Goal: Navigation & Orientation: Find specific page/section

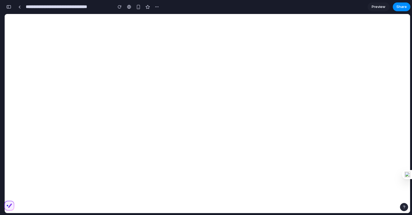
scroll to position [556, 0]
click at [206, 108] on div at bounding box center [206, 108] width 0 height 0
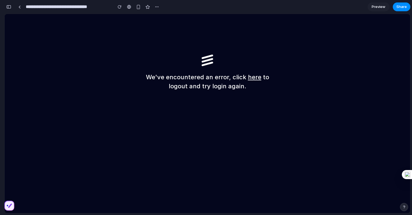
scroll to position [0, 0]
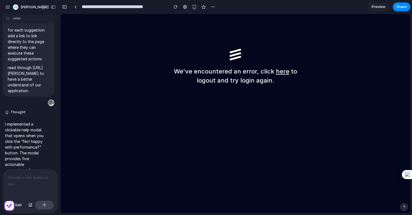
click at [18, 186] on div at bounding box center [30, 184] width 54 height 29
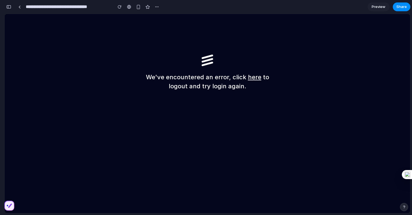
click at [10, 5] on div "button" at bounding box center [8, 7] width 5 height 4
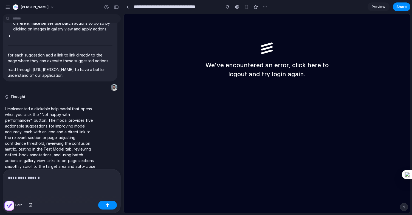
click at [45, 181] on div "**********" at bounding box center [61, 184] width 117 height 29
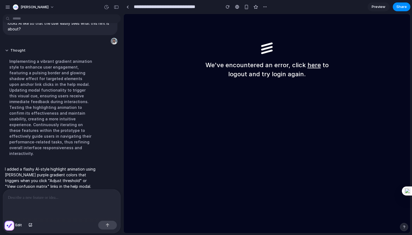
scroll to position [0, 0]
click at [131, 5] on div at bounding box center [127, 7] width 8 height 8
click at [130, 7] on link at bounding box center [127, 7] width 8 height 8
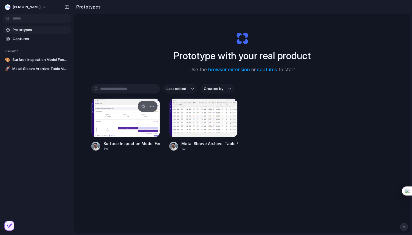
click at [140, 119] on div at bounding box center [125, 117] width 69 height 39
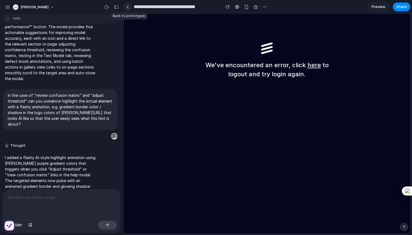
click at [129, 9] on link at bounding box center [127, 7] width 8 height 8
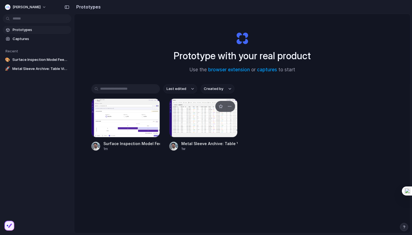
click at [199, 115] on div at bounding box center [203, 117] width 69 height 39
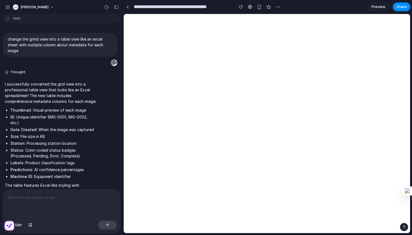
scroll to position [640, 0]
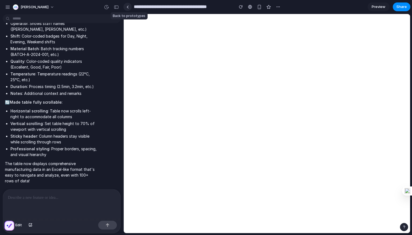
click at [128, 9] on link at bounding box center [127, 7] width 8 height 8
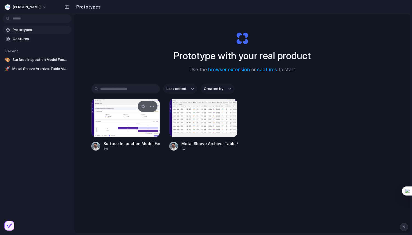
click at [116, 116] on div at bounding box center [125, 117] width 69 height 39
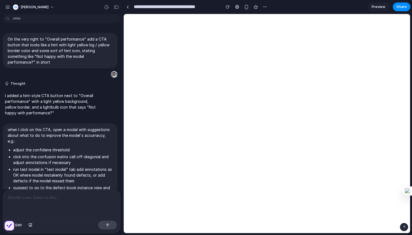
scroll to position [287, 0]
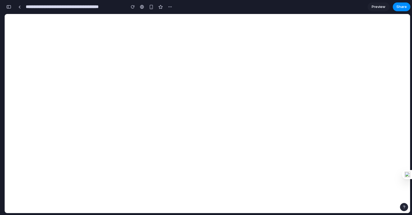
scroll to position [1443, 0]
click at [9, 7] on div "button" at bounding box center [8, 7] width 5 height 4
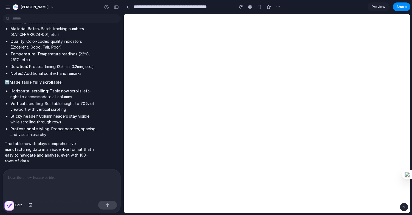
scroll to position [0, 0]
click at [118, 7] on div "button" at bounding box center [116, 7] width 5 height 4
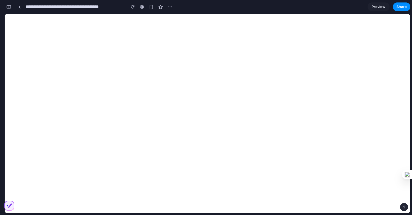
scroll to position [1443, 0]
